Goal: Information Seeking & Learning: Obtain resource

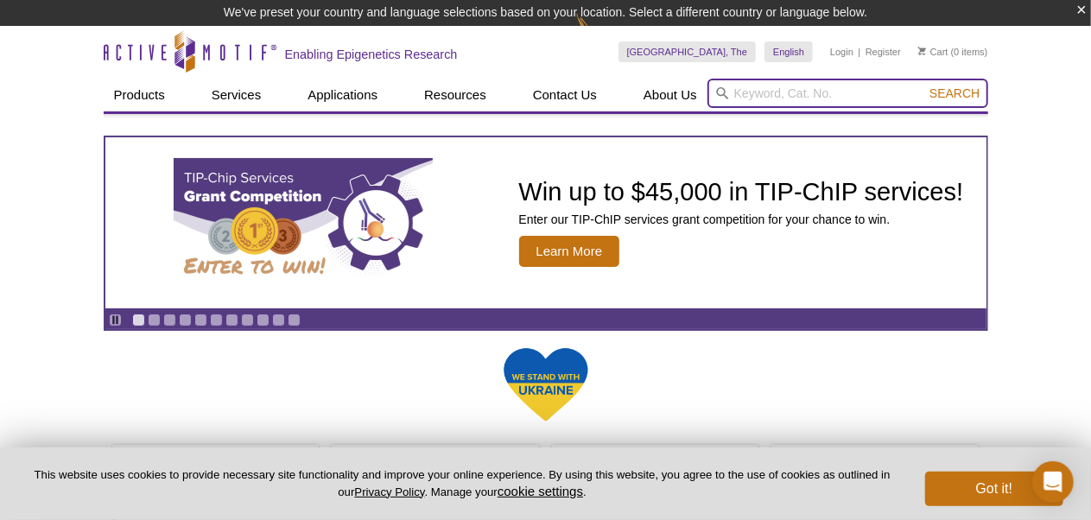
click at [756, 93] on input "search" at bounding box center [848, 93] width 281 height 29
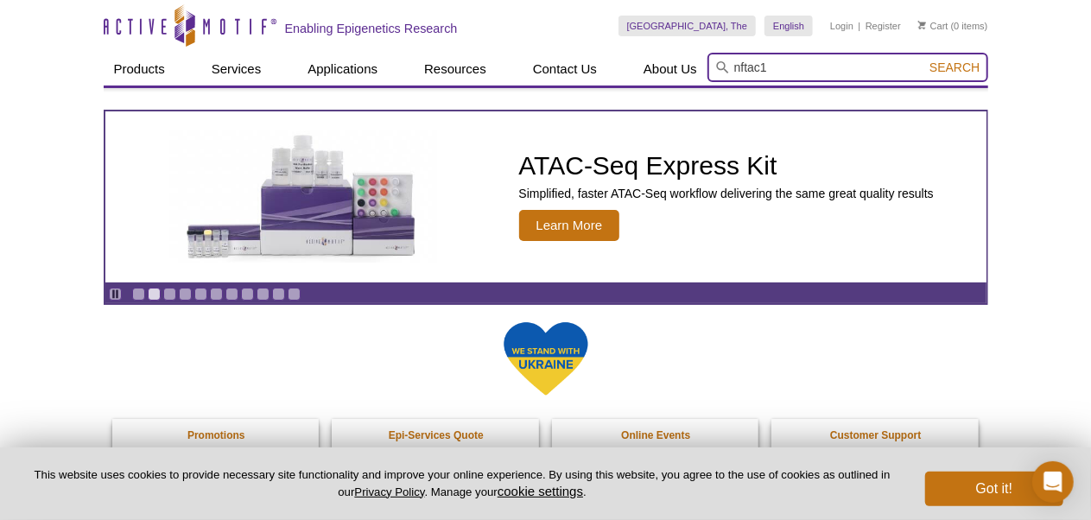
type input "nftac1"
click at [925, 60] on button "Search" at bounding box center [955, 68] width 60 height 16
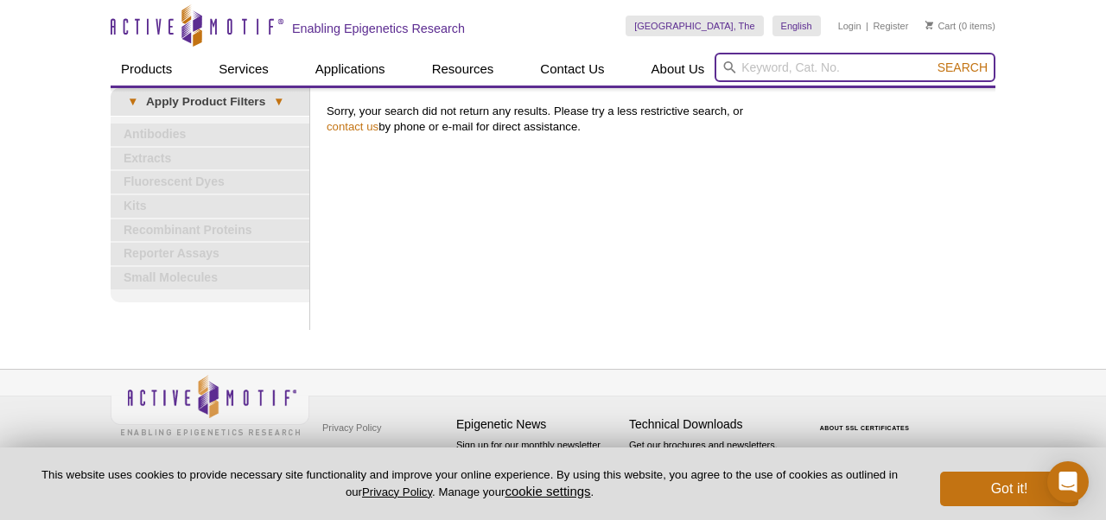
click at [778, 69] on input "search" at bounding box center [855, 67] width 281 height 29
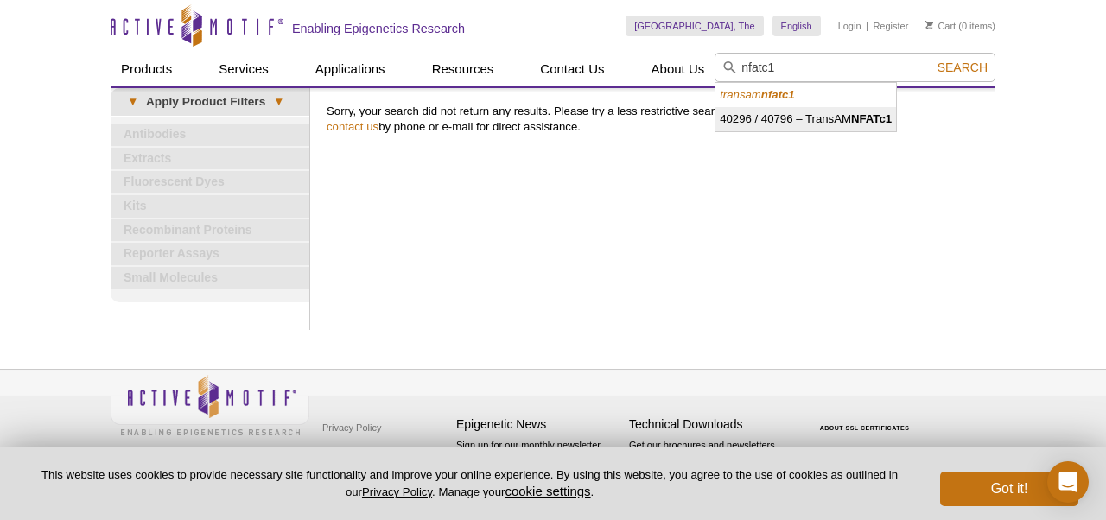
click at [780, 114] on li "40296 / 40796 – TransAM NFATc1" at bounding box center [806, 119] width 181 height 24
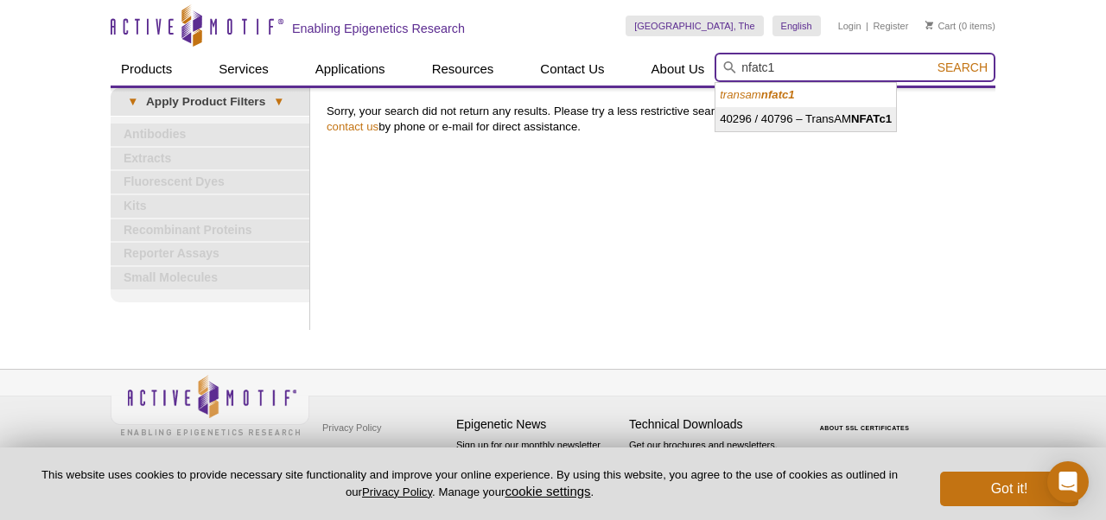
type input "40296 / 40796 – TransAM NFATc1"
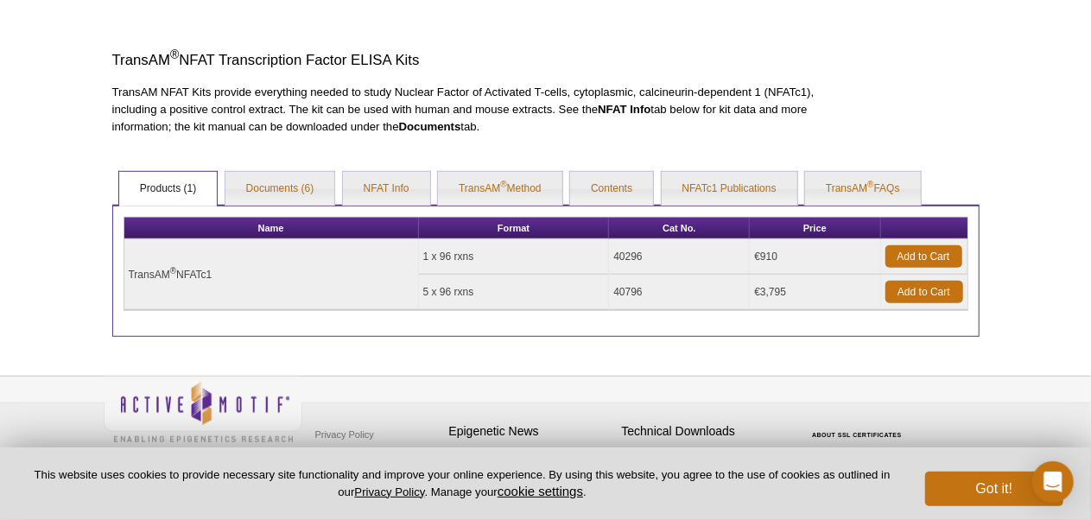
scroll to position [493, 0]
click at [154, 272] on td "TransAM ® NFATc1" at bounding box center [271, 274] width 295 height 71
click at [216, 271] on td "TransAM ® NFATc1" at bounding box center [271, 274] width 295 height 71
drag, startPoint x: 213, startPoint y: 270, endPoint x: 123, endPoint y: 266, distance: 90.8
click at [124, 266] on table "Name Format Cat No. Price TransAM ® NFATc1 1 x 96 rxns 40296 €910 Add to Cart 5…" at bounding box center [546, 264] width 845 height 94
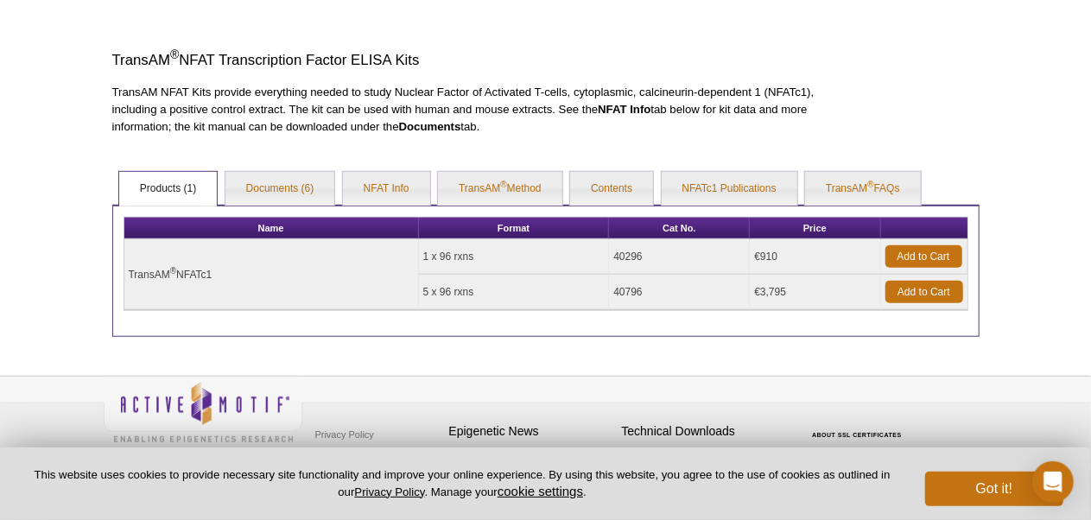
copy td "TransAM ® NFATc1"
click at [636, 290] on td "40796" at bounding box center [679, 292] width 141 height 35
drag, startPoint x: 643, startPoint y: 289, endPoint x: 601, endPoint y: 282, distance: 42.9
click at [601, 282] on tr "5 x 96 rxns 40796 €3,795 Add to Cart" at bounding box center [545, 292] width 843 height 35
copy tr "40796"
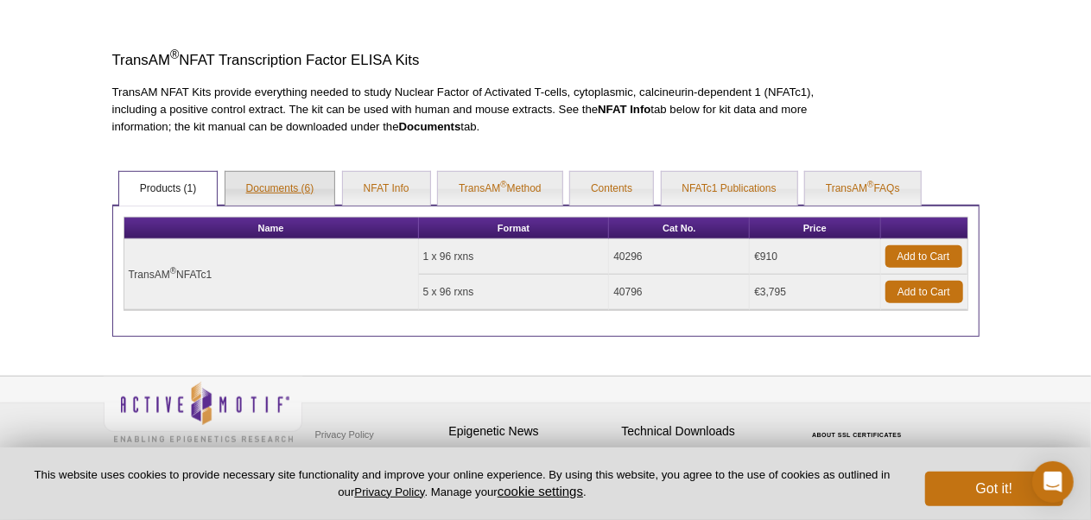
click at [296, 187] on link "Documents (6)" at bounding box center [281, 189] width 110 height 35
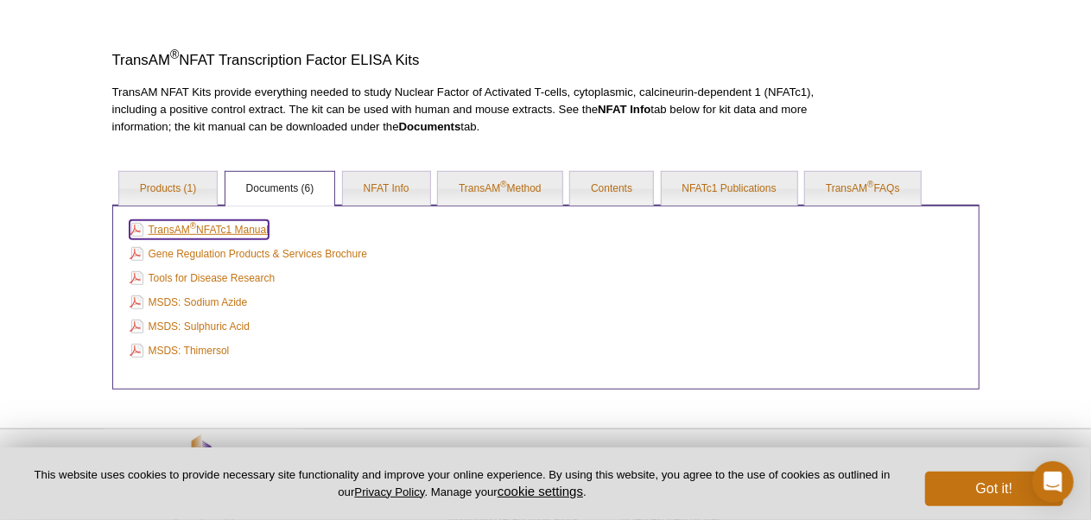
click at [229, 226] on link "TransAM ® NFATc1 Manual" at bounding box center [199, 229] width 139 height 19
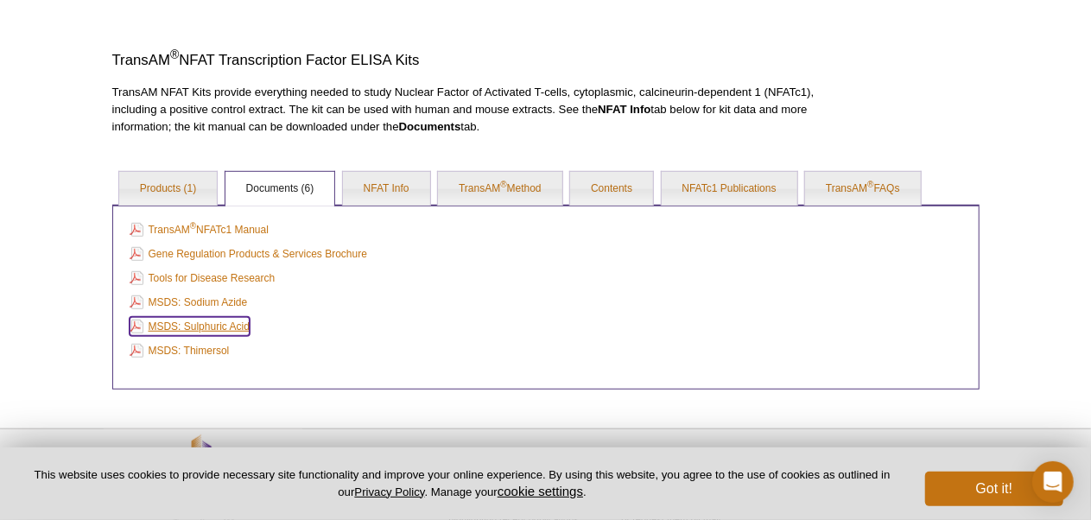
click at [195, 328] on link "MSDS: Sulphuric Acid" at bounding box center [190, 326] width 120 height 19
